Goal: Transaction & Acquisition: Obtain resource

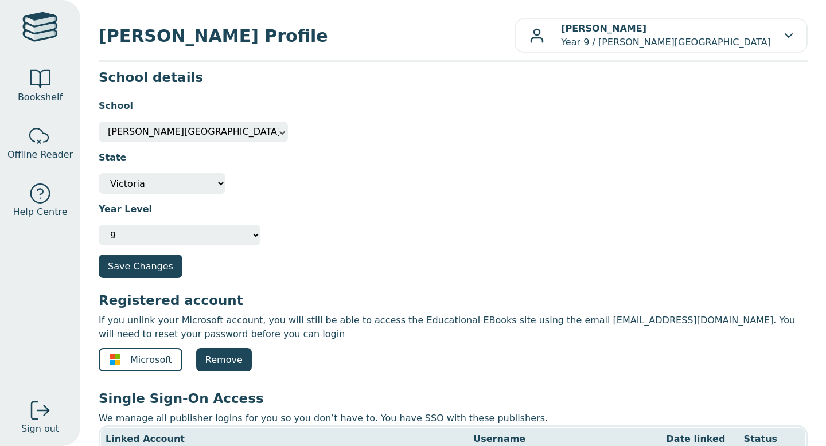
scroll to position [92, 0]
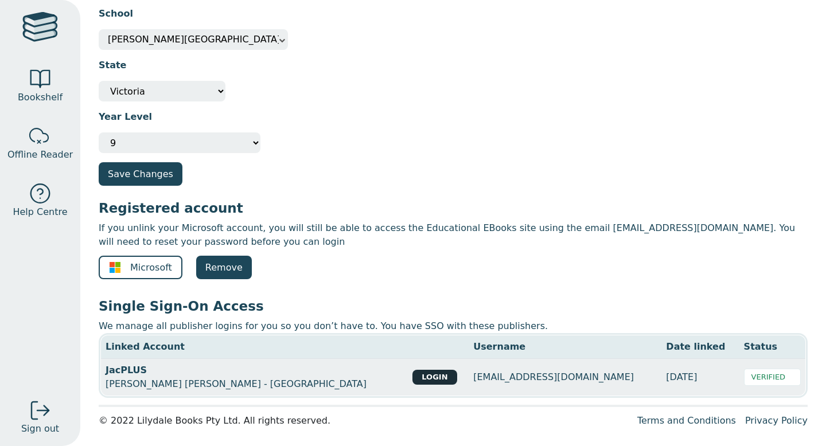
click at [413, 378] on button "LOGIN" at bounding box center [435, 377] width 44 height 15
click at [50, 98] on span "Bookshelf" at bounding box center [40, 98] width 45 height 14
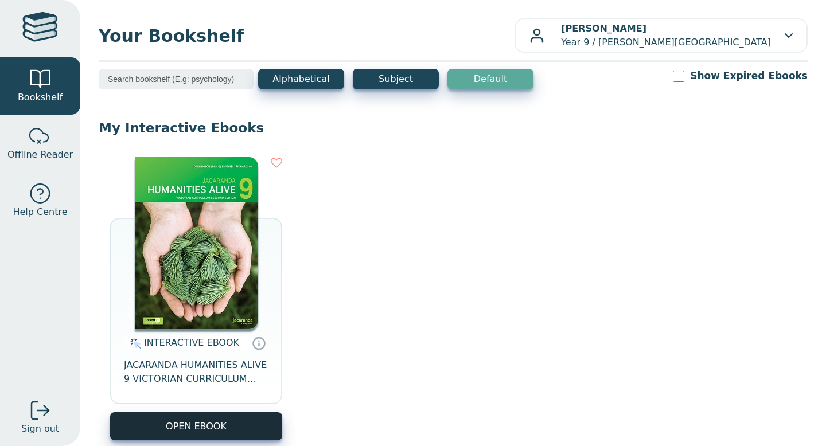
click at [201, 429] on button "OPEN EBOOK" at bounding box center [196, 427] width 172 height 28
